Goal: Find specific page/section: Find specific page/section

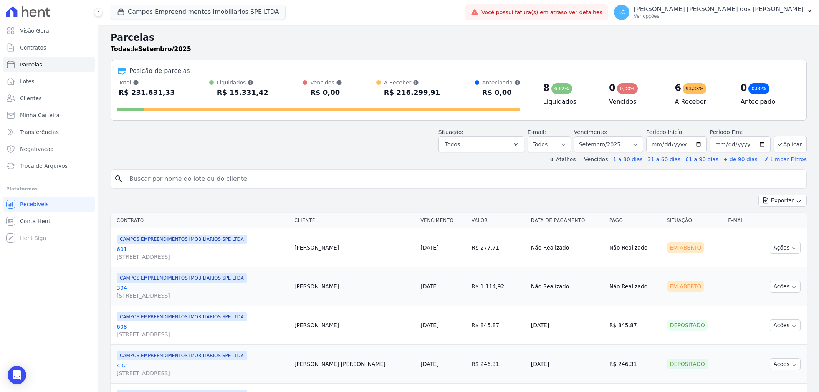
select select
click at [169, 10] on button "Campos Empreendimentos Imobiliarios SPE LTDA" at bounding box center [198, 12] width 175 height 15
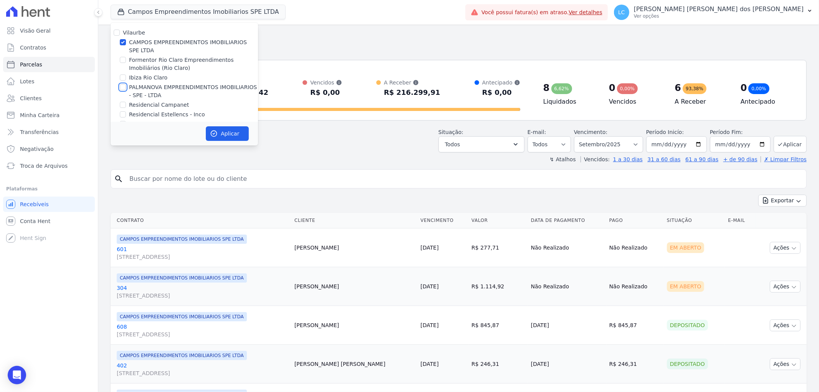
click at [121, 86] on input "PALMANOVA EMPREENDIMENTOS IMOBILIARIOS - SPE - LTDA" at bounding box center [123, 87] width 6 height 6
checkbox input "true"
click at [121, 43] on input "CAMPOS EMPREENDIMENTOS IMOBILIARIOS SPE LTDA" at bounding box center [123, 42] width 6 height 6
checkbox input "false"
click at [228, 136] on button "Aplicar" at bounding box center [227, 133] width 43 height 15
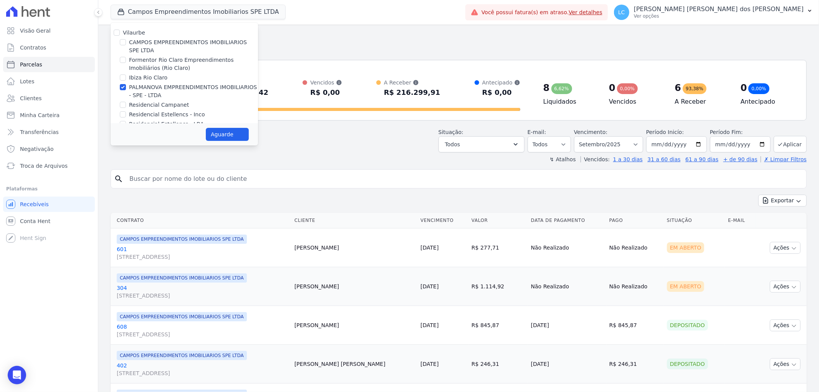
select select
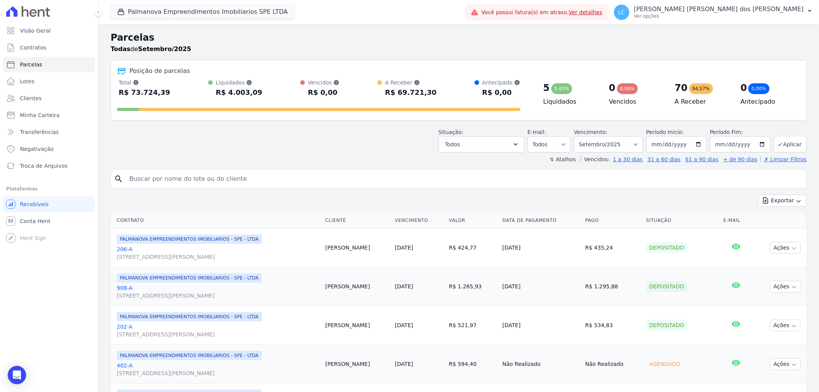
click at [212, 179] on input "search" at bounding box center [464, 178] width 678 height 15
paste input "[PERSON_NAME]"
type input "[PERSON_NAME]"
select select
